Goal: Information Seeking & Learning: Learn about a topic

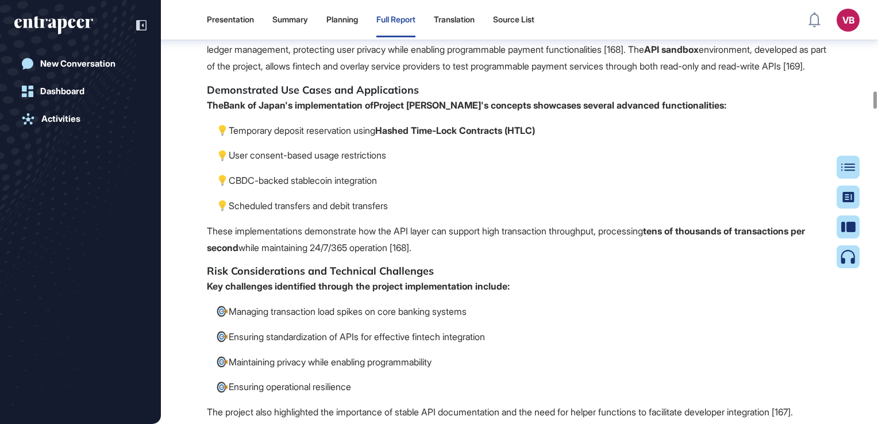
scroll to position [20260, 0]
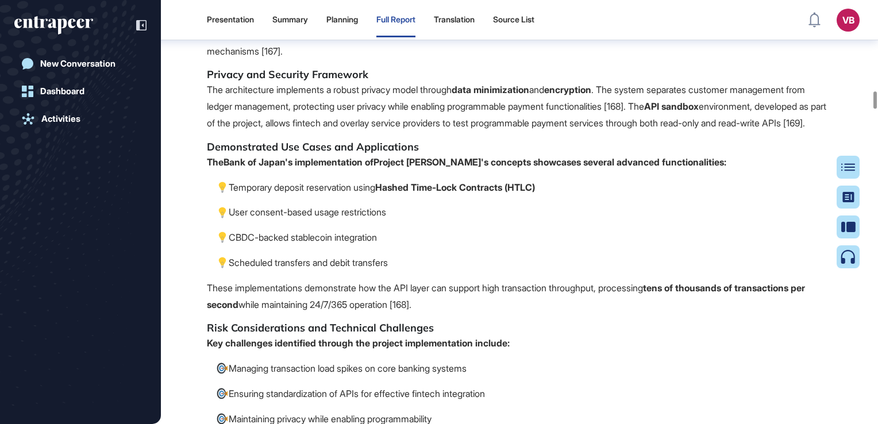
drag, startPoint x: 207, startPoint y: 129, endPoint x: 278, endPoint y: 132, distance: 71.3
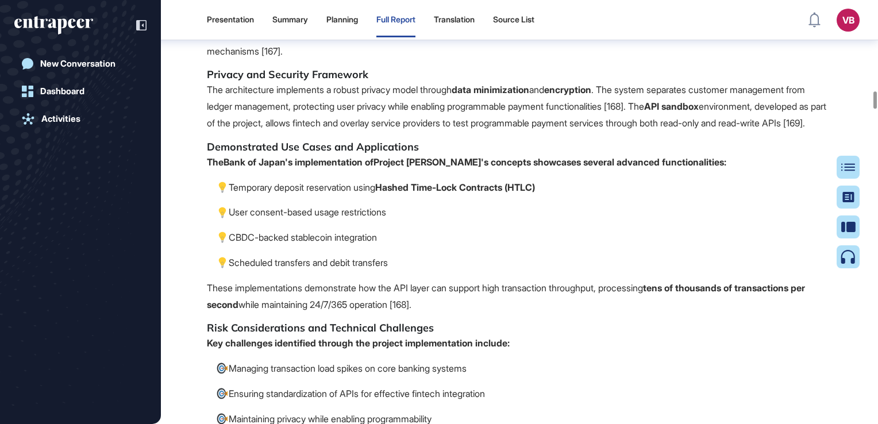
copy strong "Project [PERSON_NAME]"
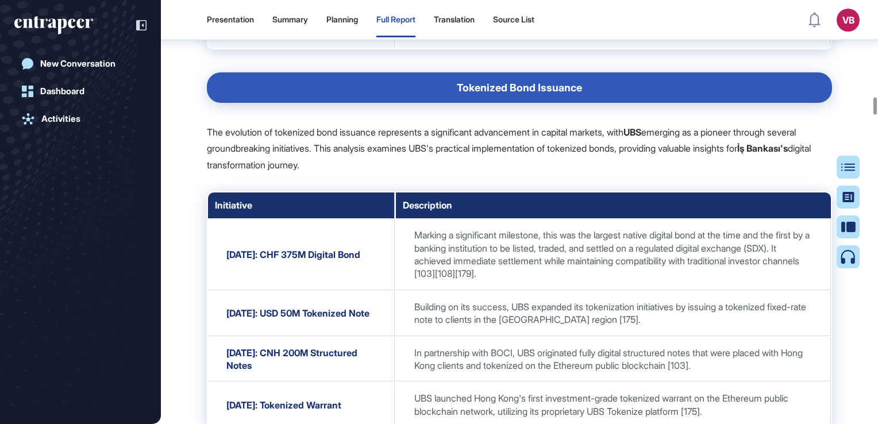
scroll to position [21638, 0]
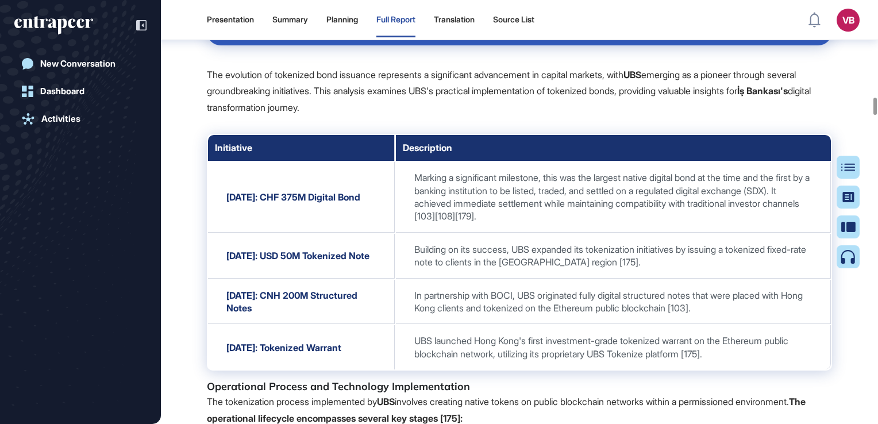
drag, startPoint x: 657, startPoint y: 293, endPoint x: 511, endPoint y: 314, distance: 147.9
drag, startPoint x: 511, startPoint y: 314, endPoint x: 505, endPoint y: 312, distance: 6.0
copy strong "UBS USD Money Market Investment Fund Token" (uMINT)"
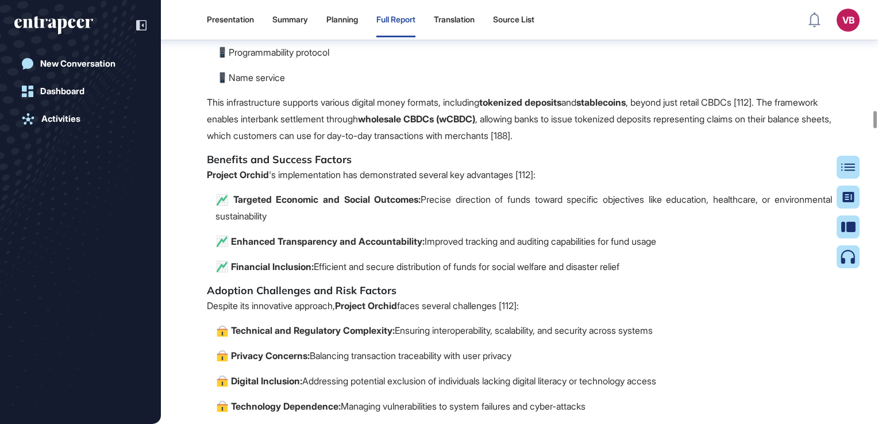
scroll to position [24683, 0]
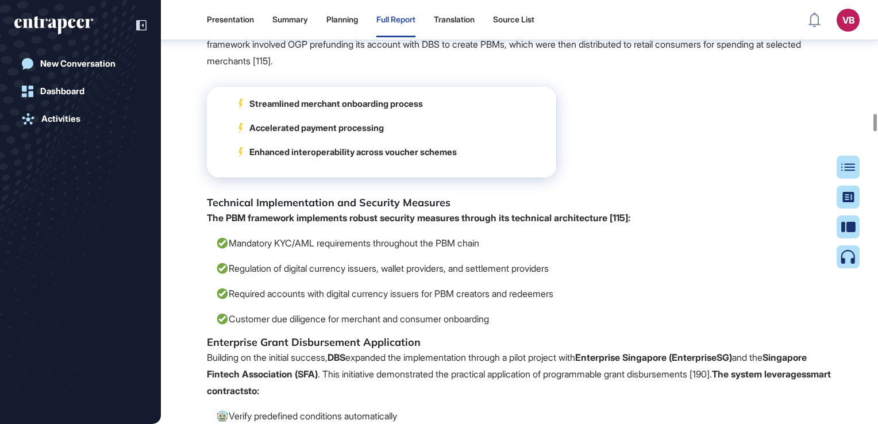
scroll to position [25303, 0]
